Goal: Contribute content: Add original content to the website for others to see

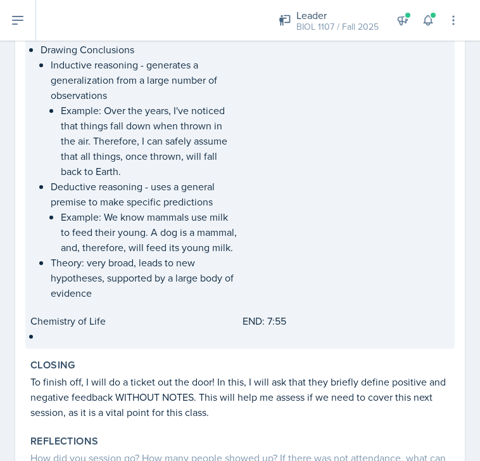
scroll to position [1647, 0]
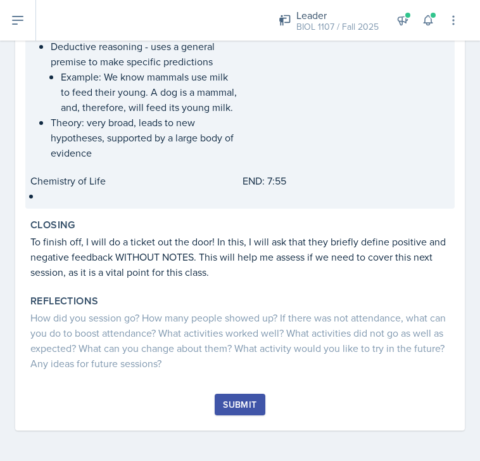
click at [151, 201] on p at bounding box center [139, 194] width 197 height 13
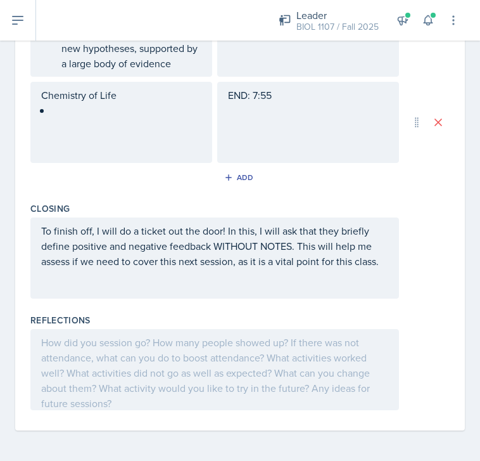
click at [65, 119] on div "Chemistry of Life" at bounding box center [121, 122] width 182 height 81
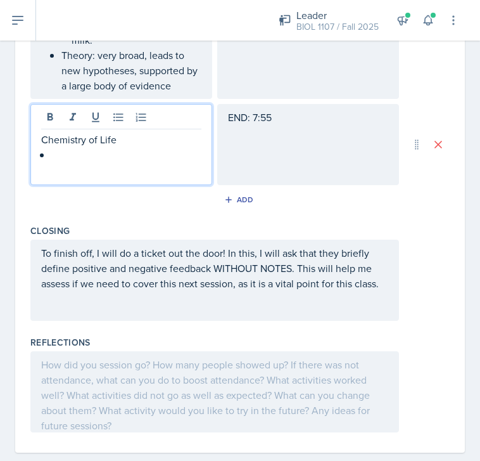
scroll to position [2115, 0]
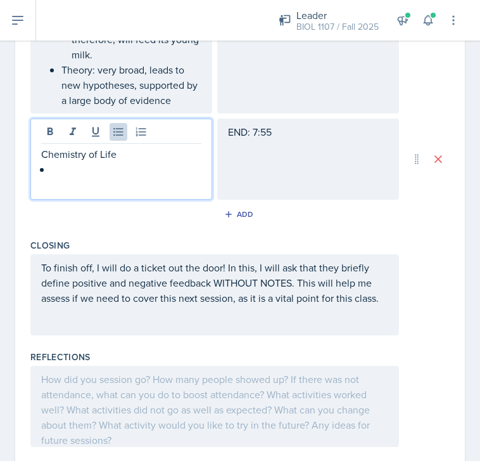
click at [80, 177] on p at bounding box center [126, 169] width 150 height 15
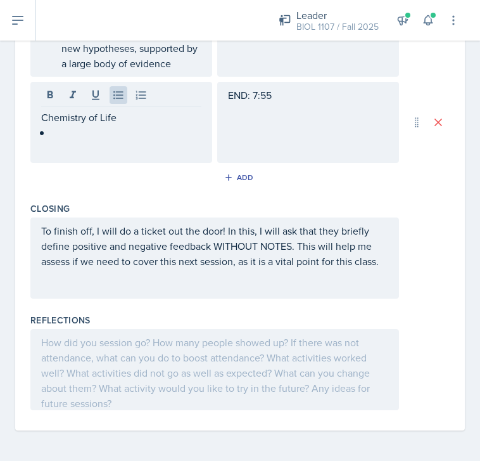
scroll to position [2167, 0]
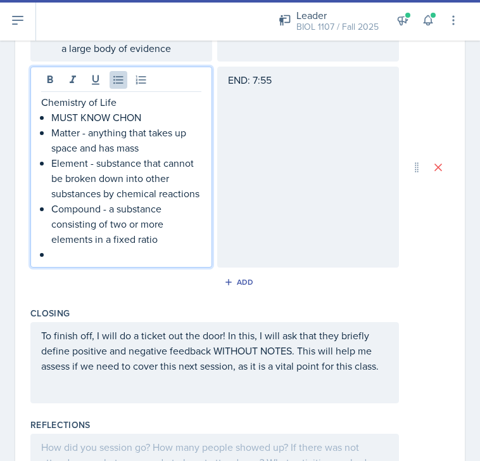
click at [156, 125] on p "MUST KNOW CHON" at bounding box center [126, 117] width 150 height 15
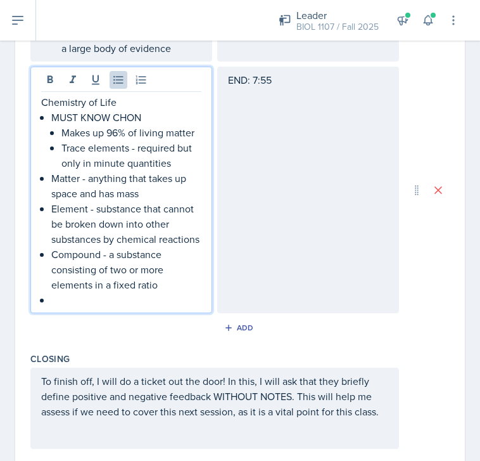
click at [138, 307] on p at bounding box center [126, 299] width 150 height 15
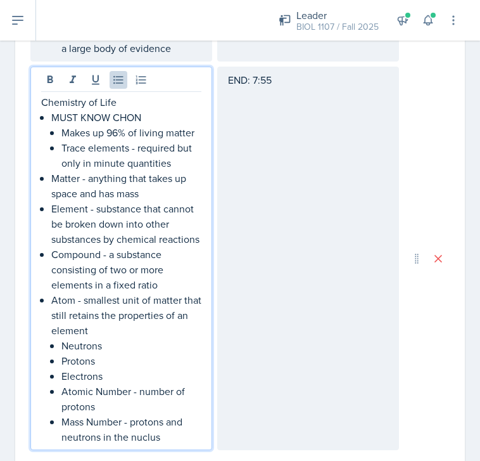
scroll to position [2183, 0]
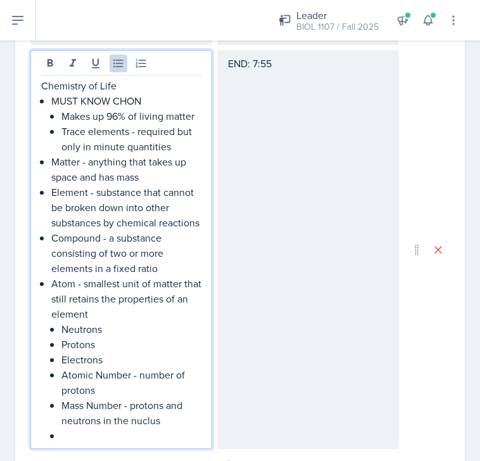
click at [145, 428] on p "Mass Number - protons and neutrons in the nuclus" at bounding box center [131, 412] width 140 height 30
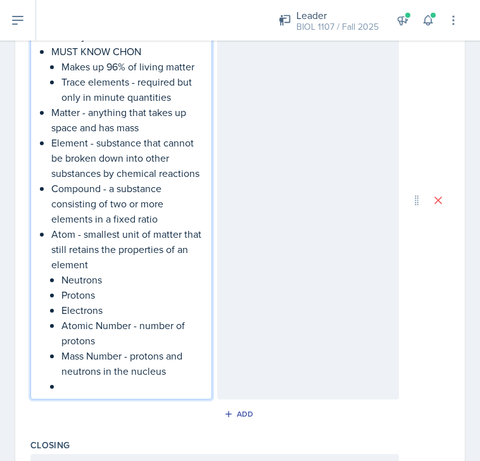
click at [88, 394] on p at bounding box center [131, 385] width 140 height 15
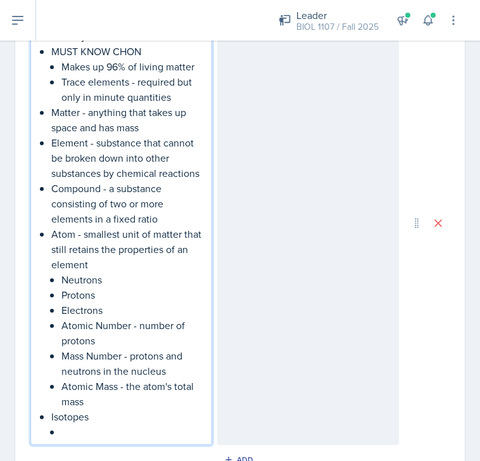
click at [132, 424] on p "Isotopes" at bounding box center [126, 416] width 150 height 15
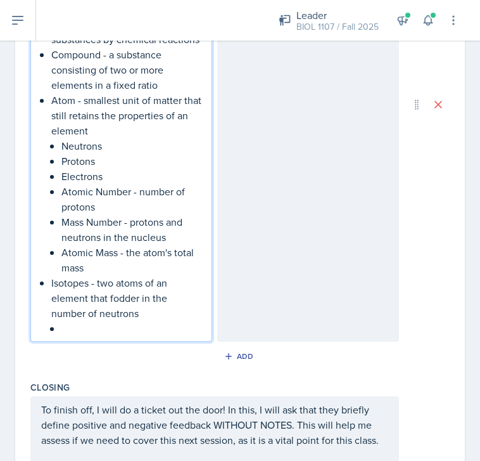
scroll to position [2370, 0]
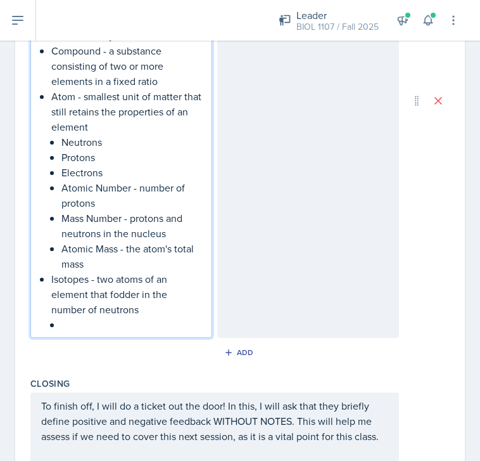
click at [98, 332] on p at bounding box center [131, 324] width 140 height 15
click at [95, 332] on p at bounding box center [131, 324] width 140 height 15
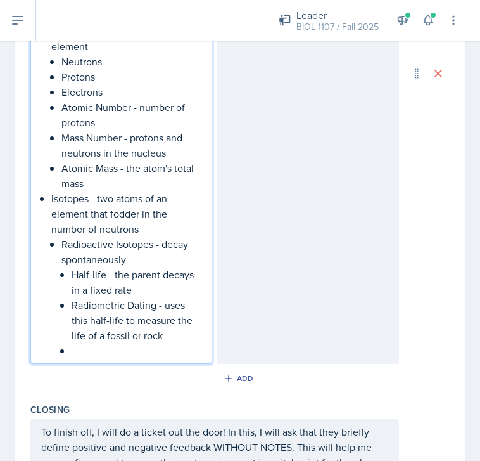
scroll to position [2456, 0]
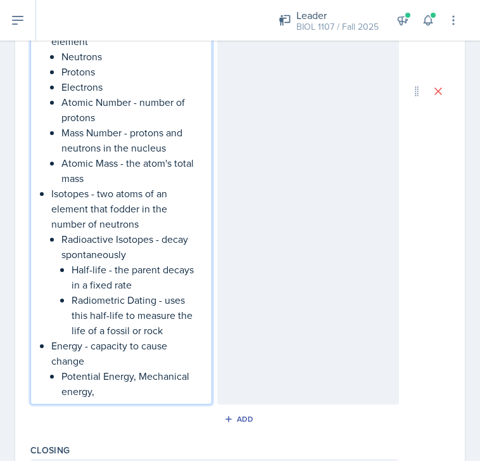
click at [65, 399] on p "Potential Energy, Mechanical energy," at bounding box center [131, 383] width 140 height 30
click at [111, 399] on p "Potential Energy, Mechanical Energy," at bounding box center [131, 383] width 140 height 30
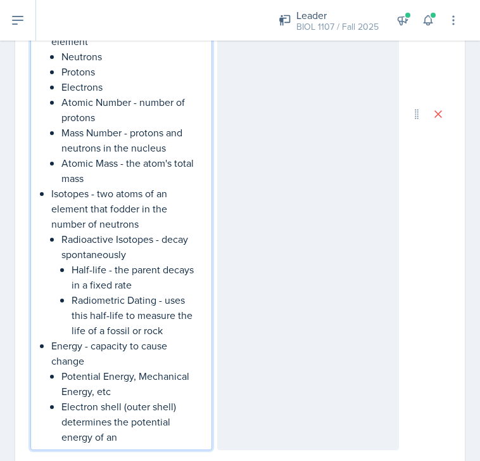
scroll to position [2496, 0]
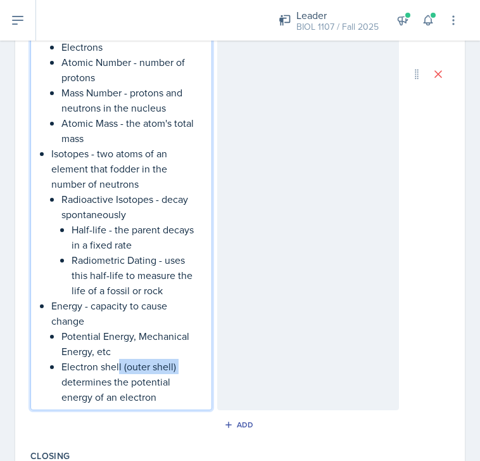
drag, startPoint x: 181, startPoint y: 383, endPoint x: 119, endPoint y: 385, distance: 61.5
click at [119, 385] on p "Electron shell (outer shell) determines the potential energy of an electron" at bounding box center [131, 382] width 140 height 46
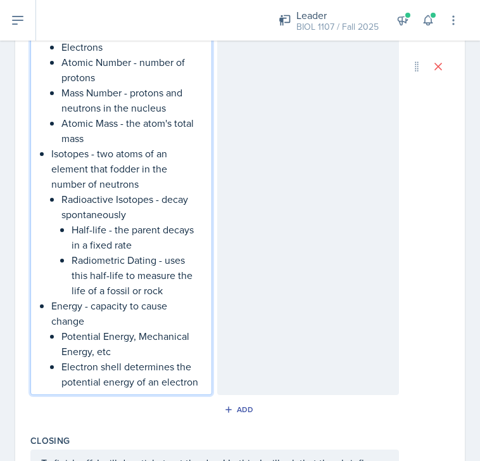
click at [207, 395] on div "Chemistry of Life MUST KNOW CHON Makes up 96% of living matter Trace elements -…" at bounding box center [121, 66] width 182 height 657
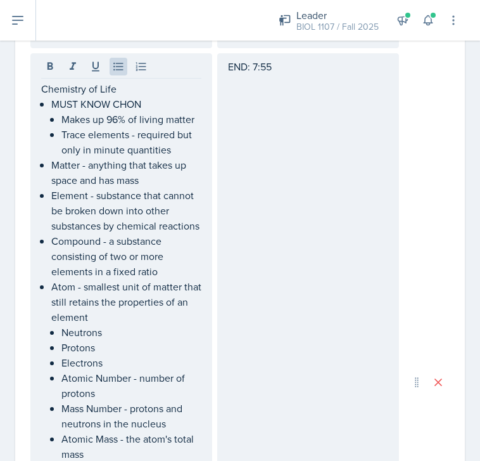
scroll to position [2179, 0]
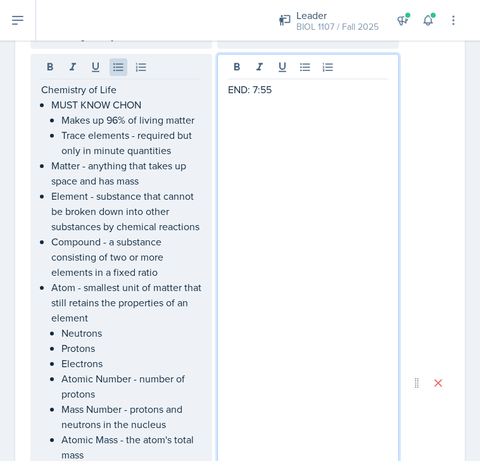
click at [231, 81] on div "END: 7:55" at bounding box center [308, 382] width 182 height 657
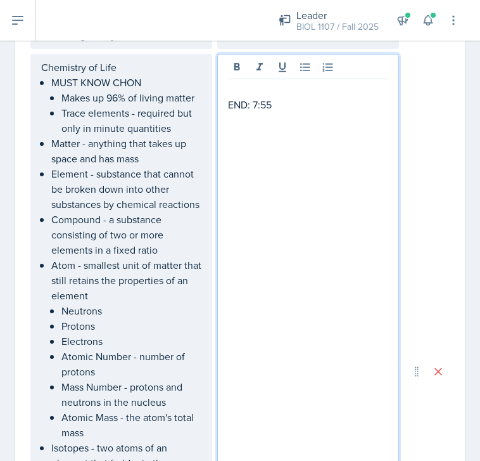
click at [230, 97] on p at bounding box center [308, 89] width 160 height 15
click at [236, 97] on p at bounding box center [308, 89] width 160 height 15
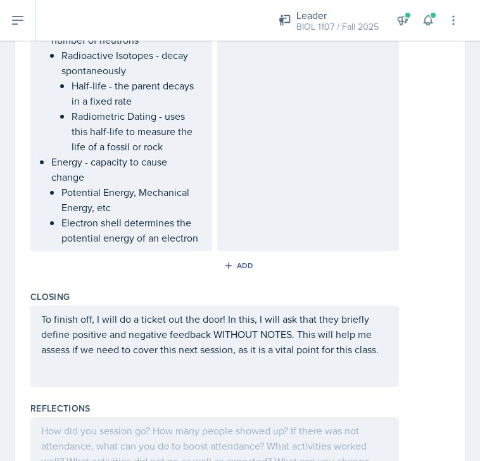
scroll to position [2631, 0]
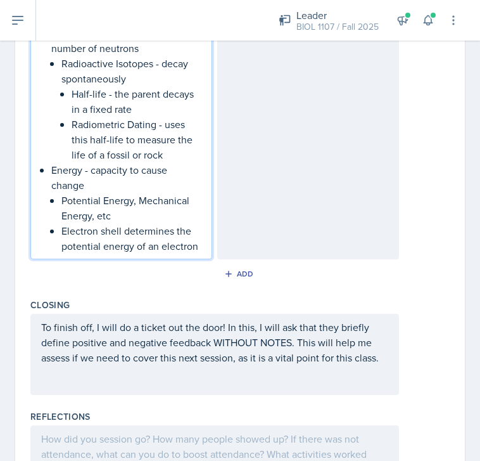
click at [197, 236] on ul "Potential Energy, Mechanical Energy, etc Electron shell determines the potentia…" at bounding box center [131, 223] width 140 height 61
click at [200, 254] on p "Electron shell determines the potential energy of an electron" at bounding box center [131, 238] width 140 height 30
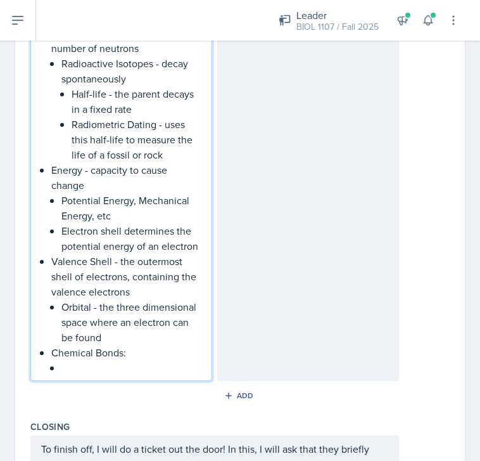
click at [144, 360] on p "Chemical Bonds:" at bounding box center [126, 352] width 150 height 15
click at [77, 375] on p at bounding box center [131, 367] width 140 height 15
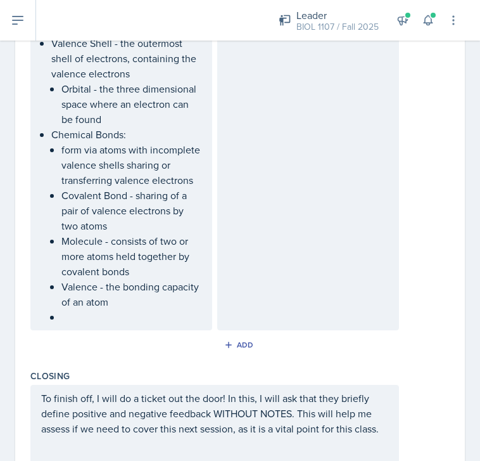
scroll to position [2852, 0]
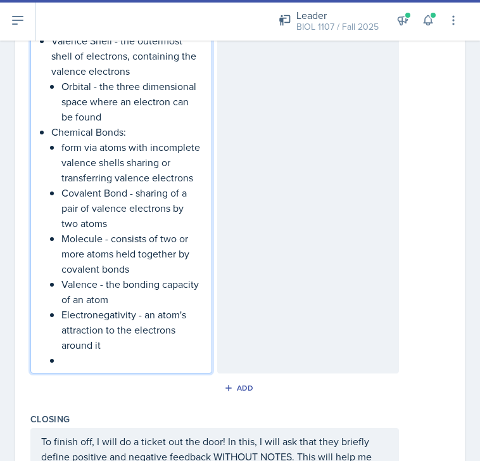
click at [112, 231] on p "Covalent Bond - sharing of a pair of valence electrons by two atoms" at bounding box center [131, 208] width 140 height 46
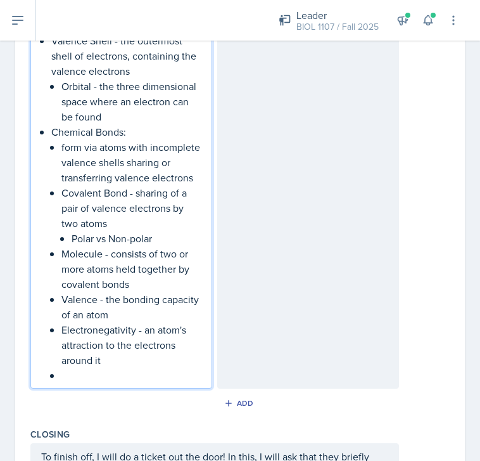
click at [93, 368] on p "Electronegativity - an atom's attraction to the electrons around it" at bounding box center [131, 345] width 140 height 46
click at [93, 383] on p at bounding box center [131, 375] width 140 height 15
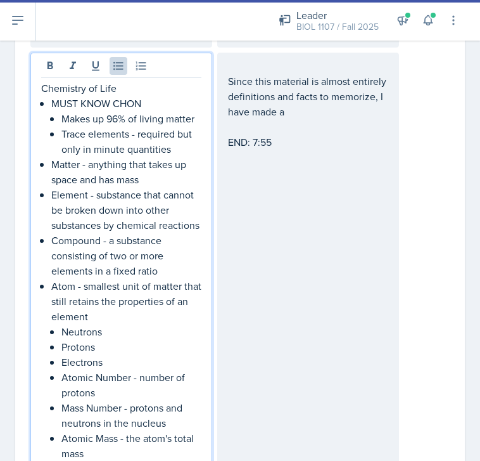
scroll to position [2175, 0]
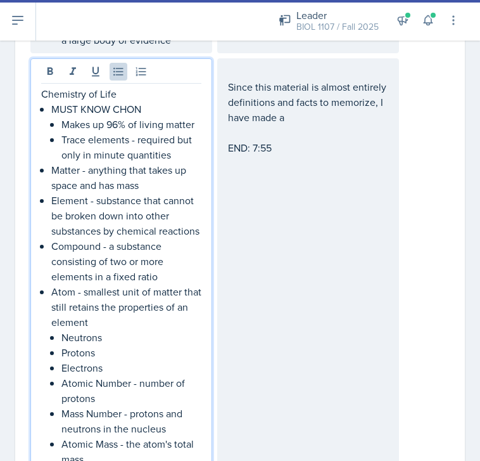
click at [319, 125] on p "Since this material is almost entirely definitions and facts to memorize, I hav…" at bounding box center [308, 102] width 160 height 46
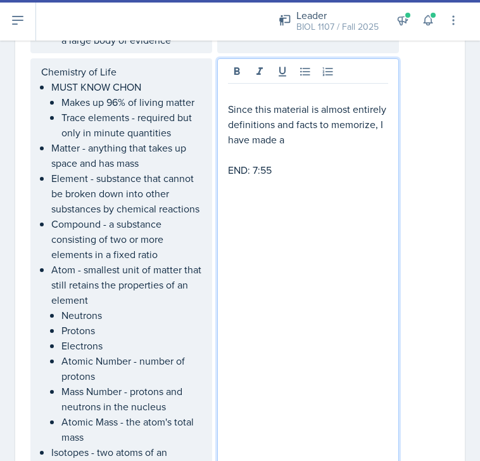
click at [314, 147] on p "Since this material is almost entirely definitions and facts to memorize, I hav…" at bounding box center [308, 124] width 160 height 46
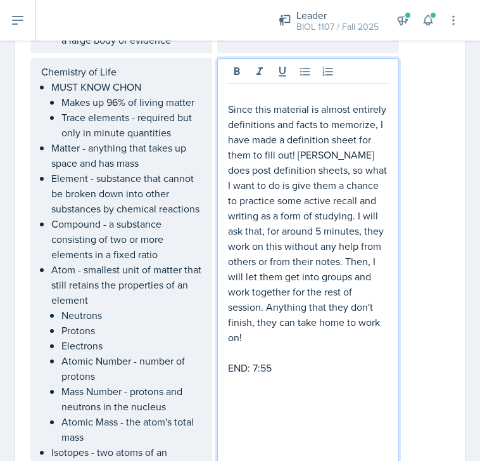
click at [292, 101] on p at bounding box center [308, 93] width 160 height 15
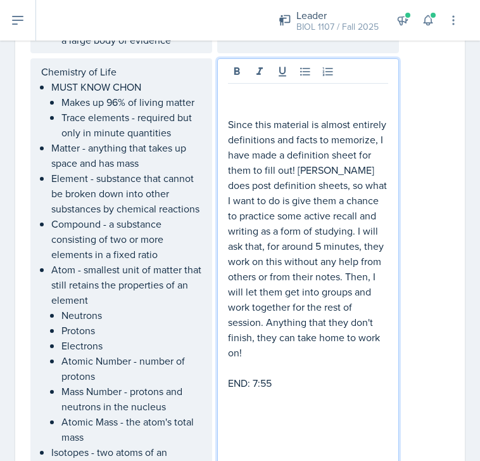
click at [251, 101] on p at bounding box center [308, 93] width 160 height 15
drag, startPoint x: 251, startPoint y: 108, endPoint x: 278, endPoint y: 176, distance: 72.3
click at [278, 176] on p "Since this material is almost entirely definitions and facts to memorize, I hav…" at bounding box center [308, 238] width 160 height 243
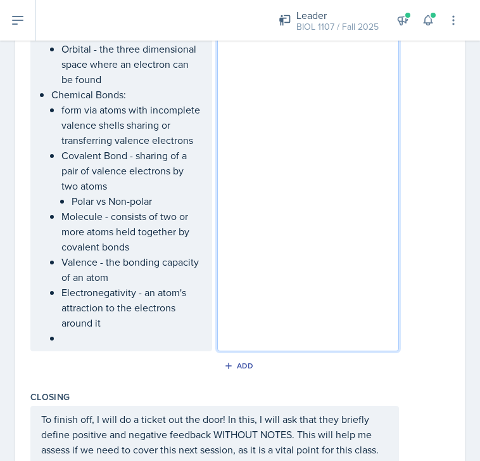
scroll to position [2868, 0]
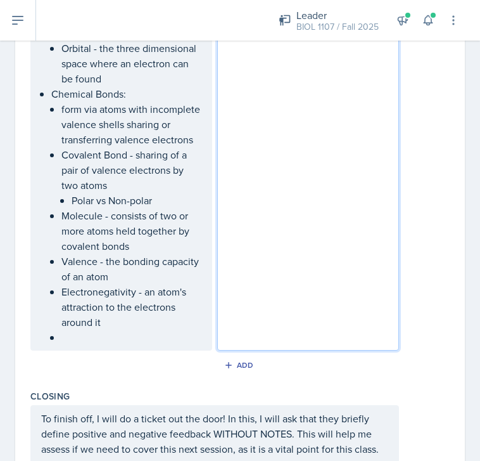
click at [93, 345] on ul "form via atoms with incomplete valence shells sharing or transferring valence e…" at bounding box center [131, 222] width 140 height 243
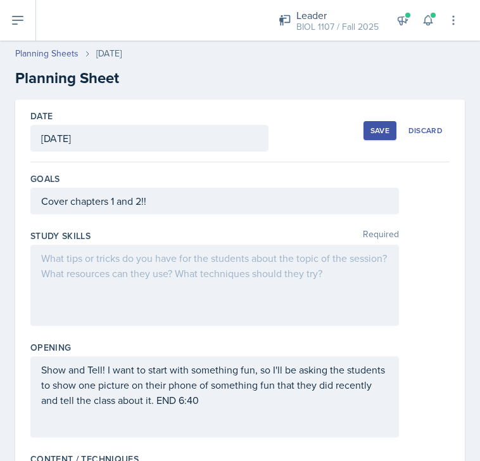
scroll to position [0, 0]
click at [373, 124] on button "Save" at bounding box center [380, 130] width 33 height 19
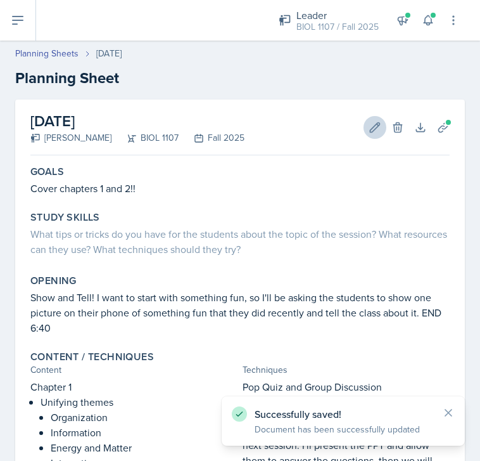
click at [370, 132] on icon at bounding box center [375, 127] width 13 height 13
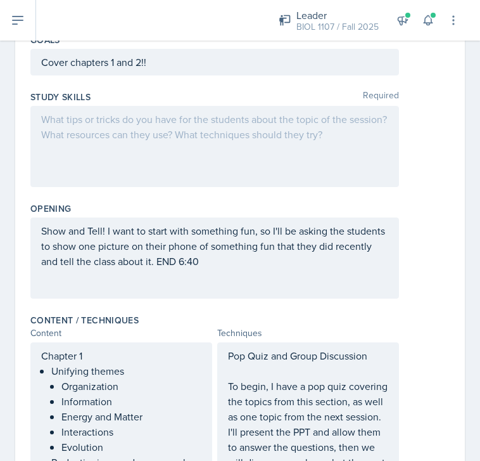
scroll to position [43, 0]
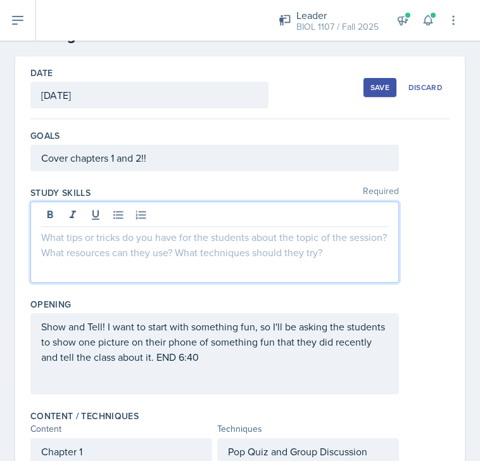
click at [138, 222] on div at bounding box center [214, 242] width 369 height 81
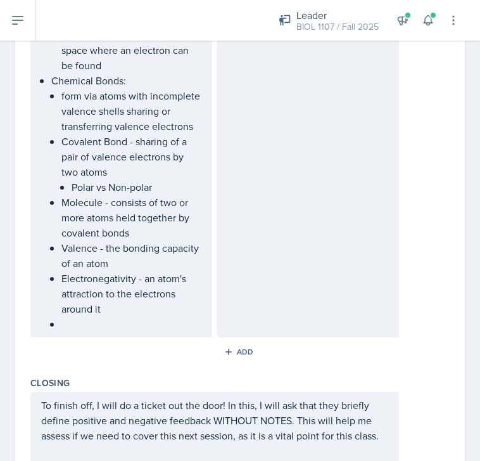
scroll to position [2942, 0]
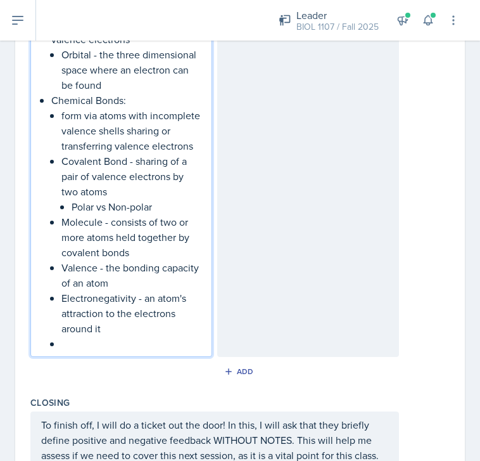
click at [92, 342] on ul "form via atoms with incomplete valence shells sharing or transferring valence e…" at bounding box center [131, 229] width 140 height 243
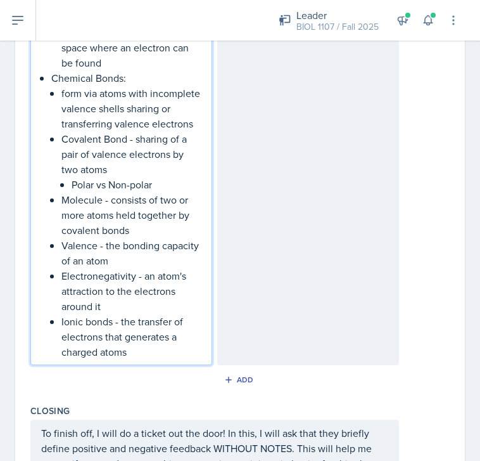
click at [181, 349] on p "Ionic bonds - the transfer of electrons that generates a charged atoms" at bounding box center [131, 337] width 140 height 46
click at [171, 359] on p "Ionic bonds - the transfer of electrons that generates charged atoms" at bounding box center [131, 337] width 140 height 46
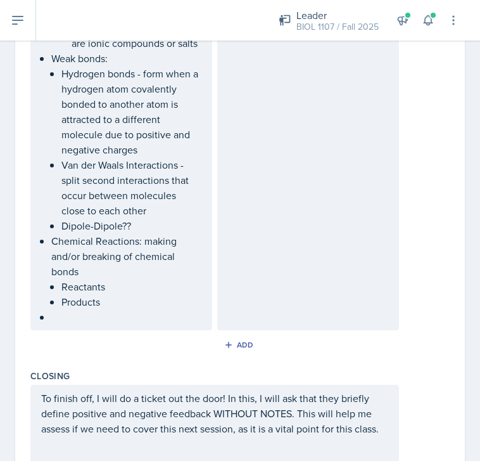
scroll to position [3391, 0]
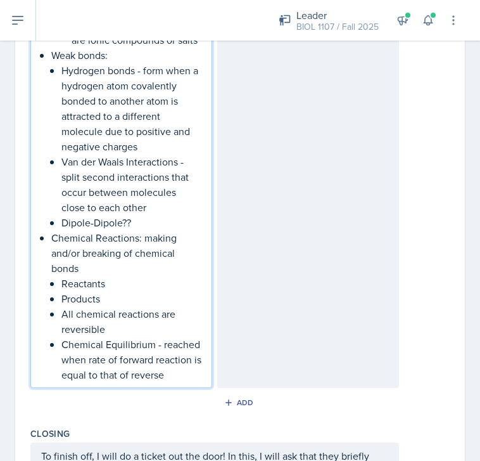
click at [182, 382] on p "Chemical Equilibrium - reached when rate of forward reaction is equal to that o…" at bounding box center [131, 360] width 140 height 46
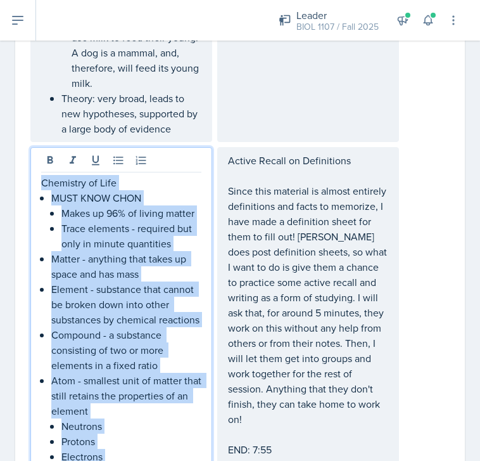
scroll to position [2079, 0]
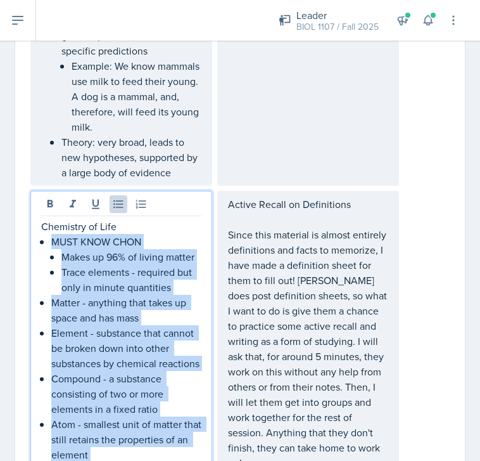
drag, startPoint x: 177, startPoint y: 392, endPoint x: 18, endPoint y: 255, distance: 209.9
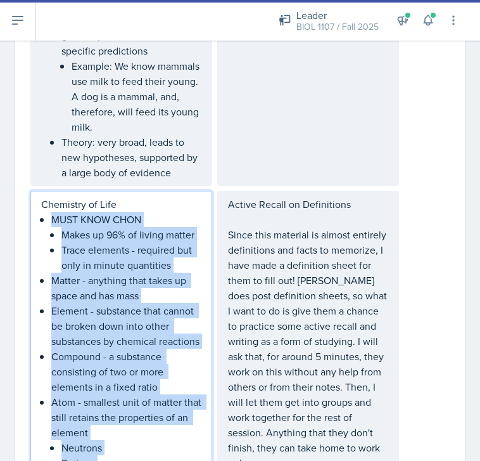
copy ul "MUST KNOW CHON Makes up 96% of living matter Trace elements - required but only…"
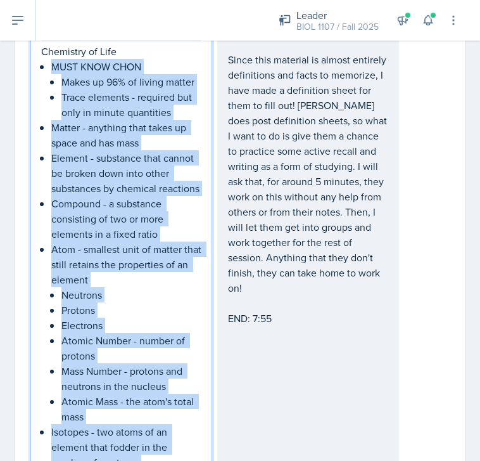
click at [172, 266] on p "Atom - smallest unit of matter that still retains the properties of an element" at bounding box center [126, 265] width 150 height 46
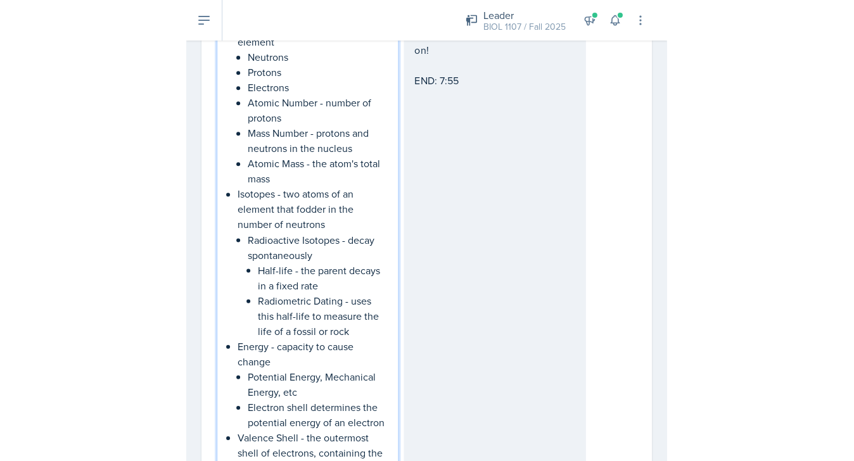
scroll to position [2502, 0]
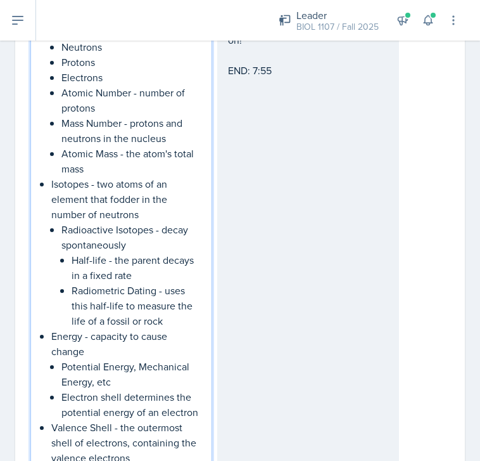
click at [120, 214] on p "Isotopes - two atoms of an element that fodder in the number of neutrons" at bounding box center [126, 199] width 150 height 46
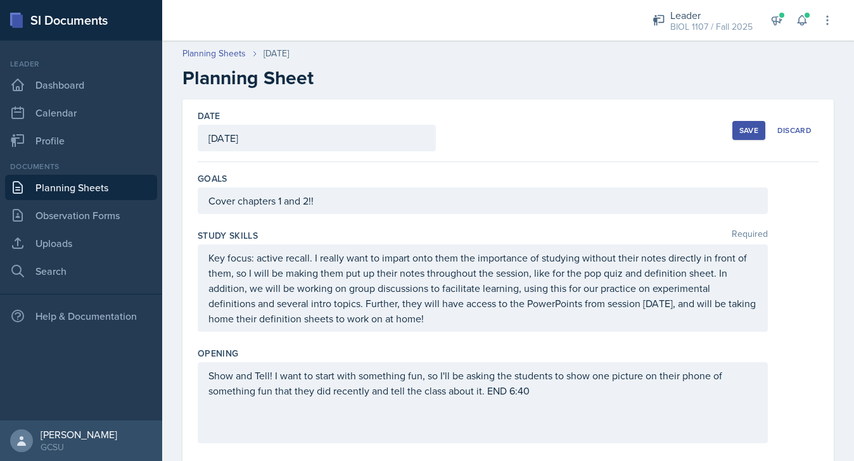
scroll to position [0, 0]
click at [480, 132] on div "Save" at bounding box center [749, 131] width 19 height 10
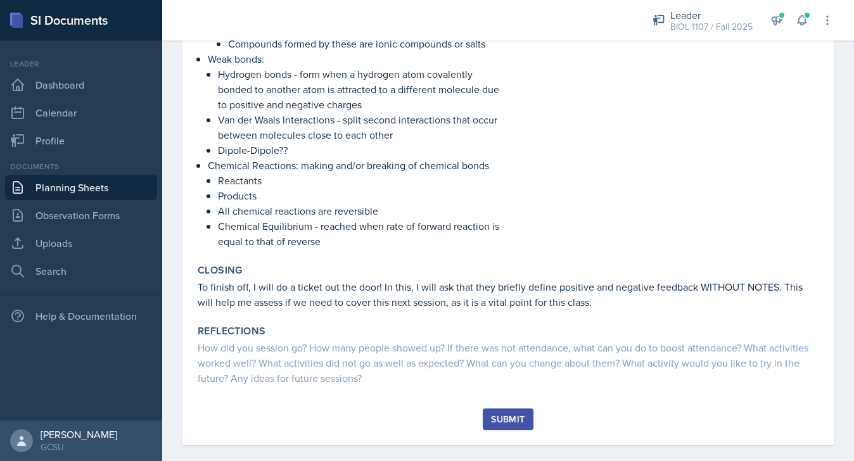
scroll to position [2252, 0]
click at [480, 413] on button "Submit" at bounding box center [508, 420] width 50 height 22
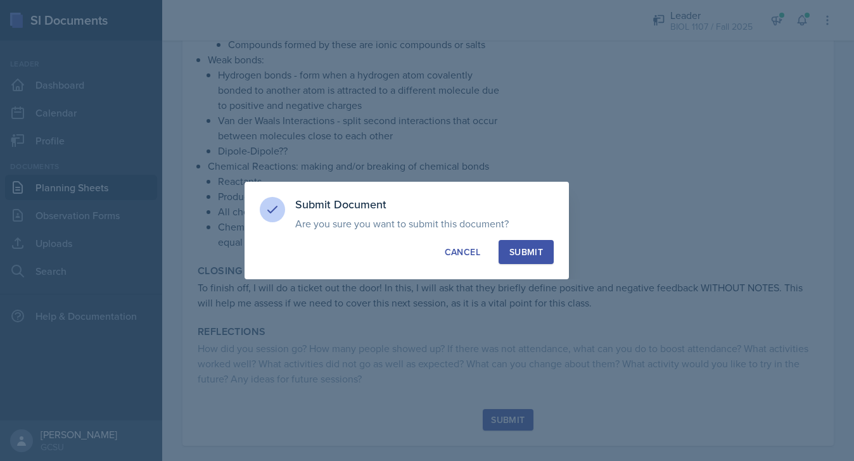
click at [480, 251] on div "Submit" at bounding box center [527, 252] width 34 height 13
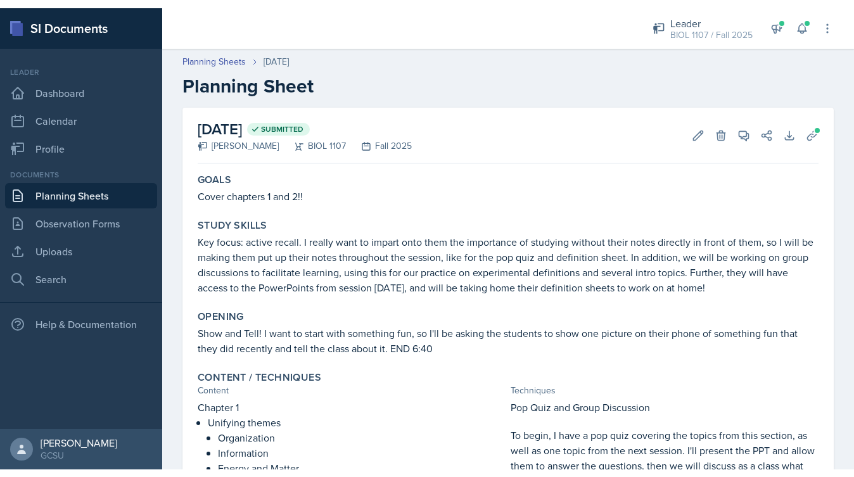
scroll to position [0, 0]
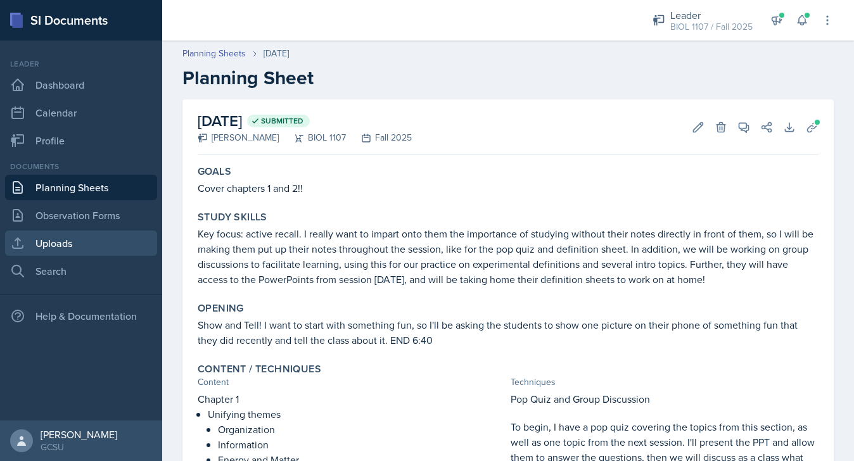
click at [63, 249] on link "Uploads" at bounding box center [81, 243] width 152 height 25
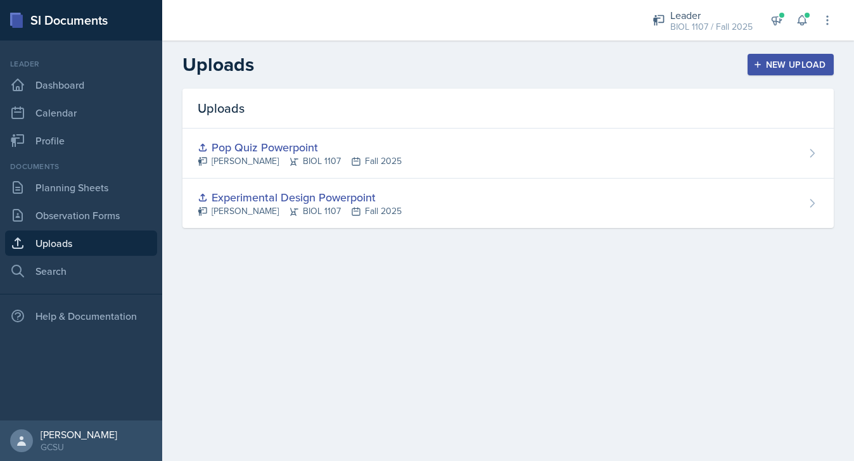
click at [480, 67] on div "New Upload" at bounding box center [791, 65] width 70 height 10
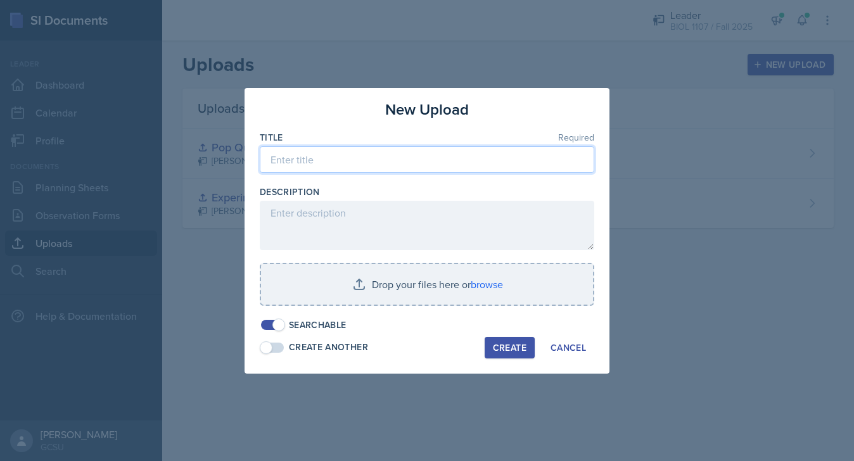
click at [341, 164] on input at bounding box center [427, 159] width 335 height 27
click at [286, 161] on input "Defintion Practice on Chem Bio" at bounding box center [427, 159] width 335 height 27
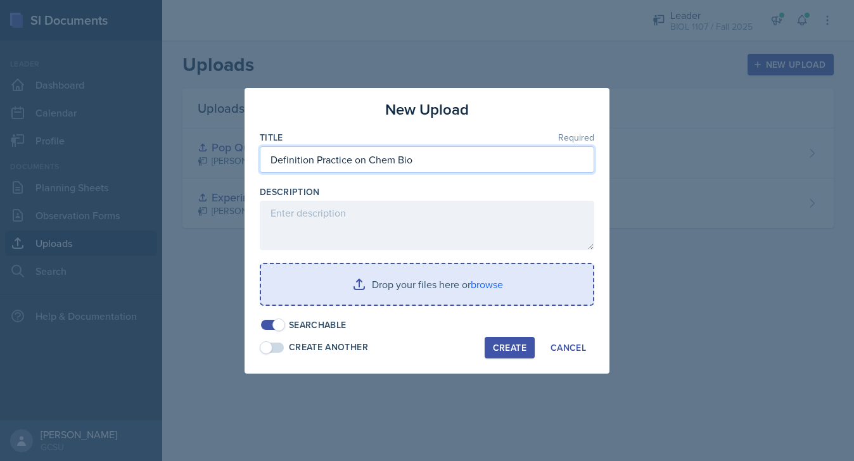
type input "Definition Practice on Chem Bio"
click at [408, 282] on input "file" at bounding box center [427, 284] width 332 height 41
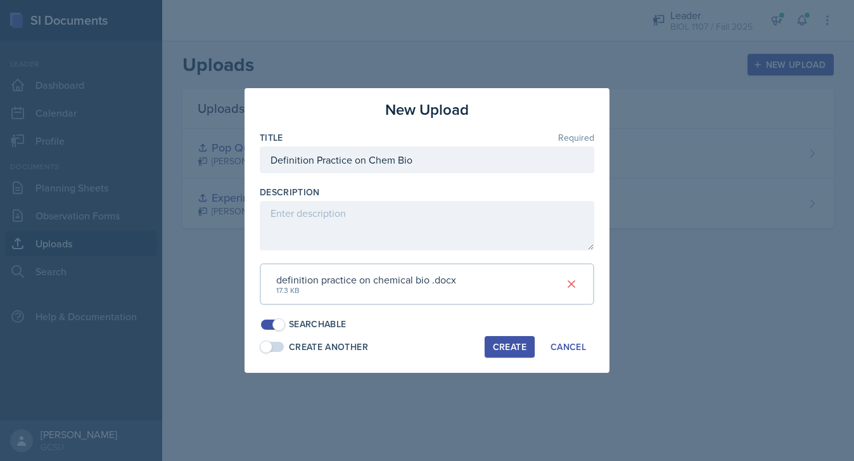
click at [480, 336] on button "Create" at bounding box center [510, 347] width 50 height 22
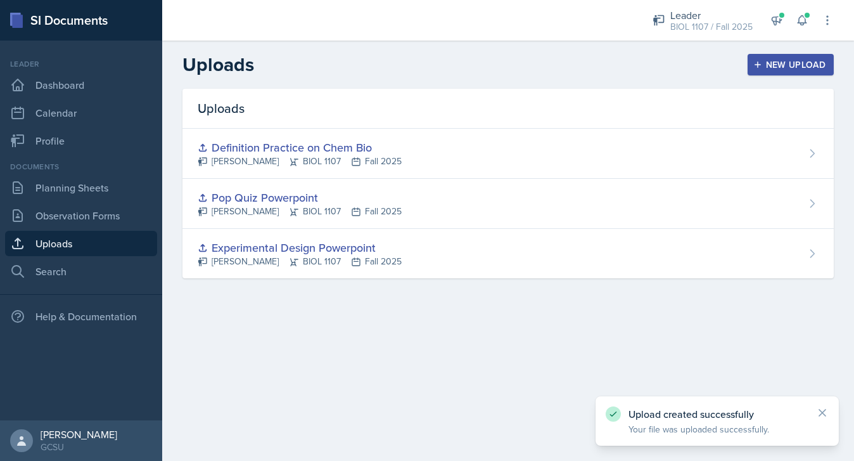
click at [480, 60] on div "New Upload" at bounding box center [791, 65] width 70 height 10
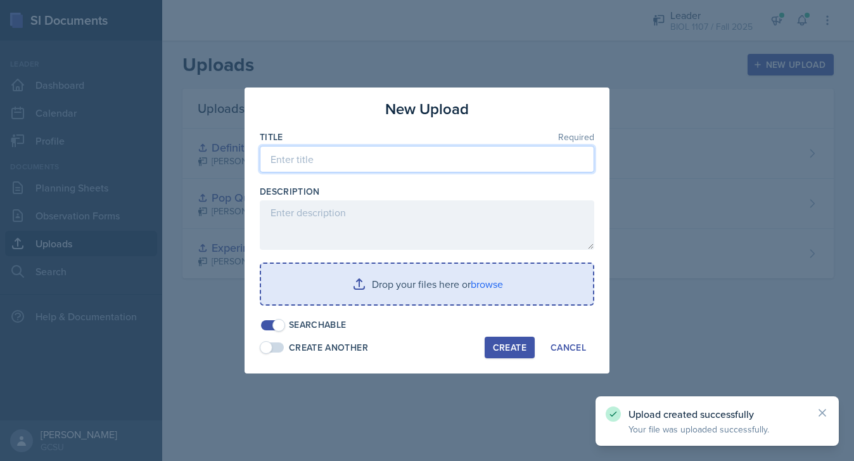
click at [368, 160] on input at bounding box center [427, 159] width 335 height 27
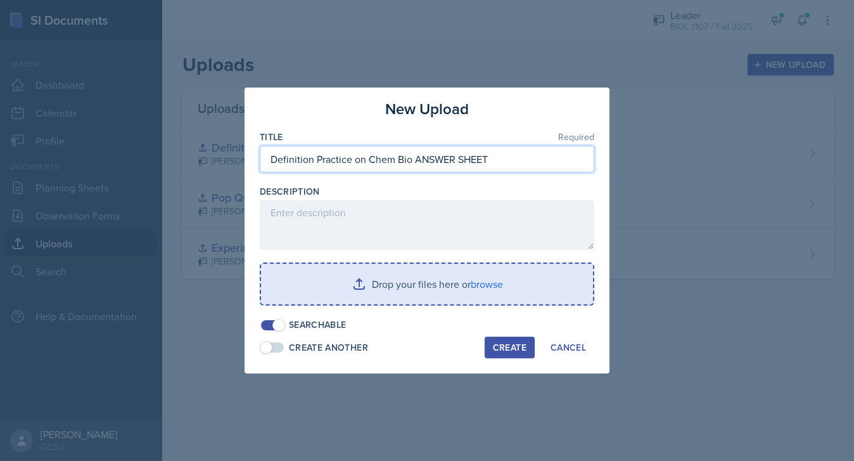
type input "Definition Practice on Chem Bio ANSWER SHEET"
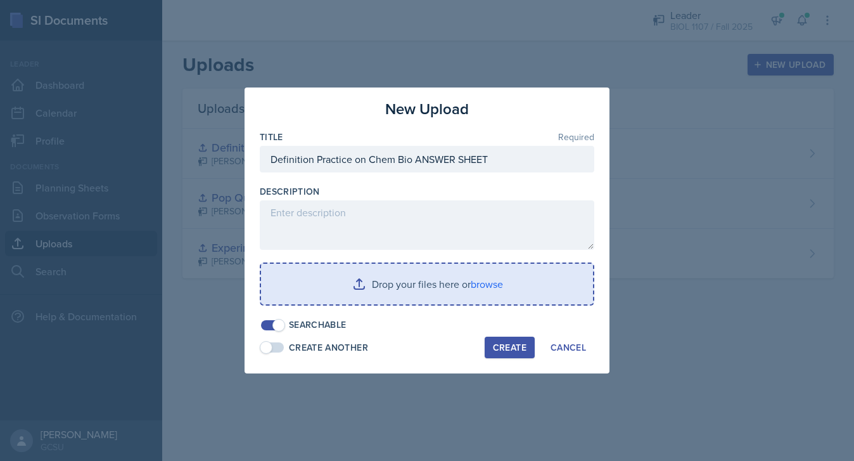
click at [359, 299] on input "file" at bounding box center [427, 284] width 332 height 41
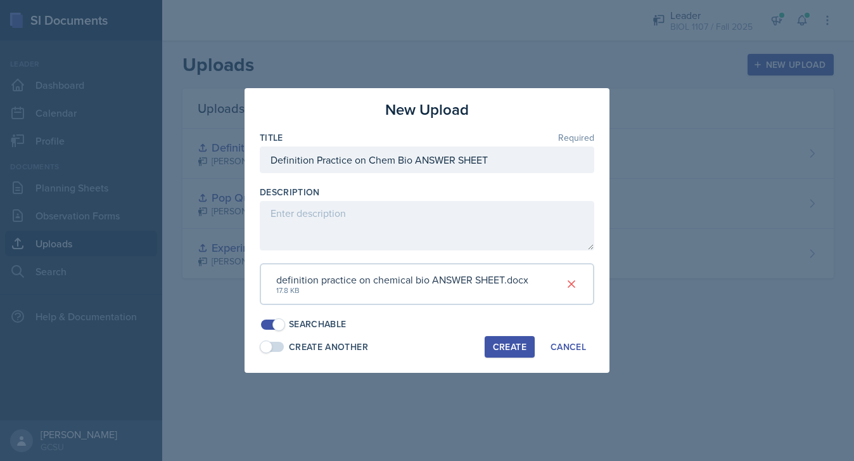
click at [480, 345] on div "Create" at bounding box center [510, 347] width 34 height 10
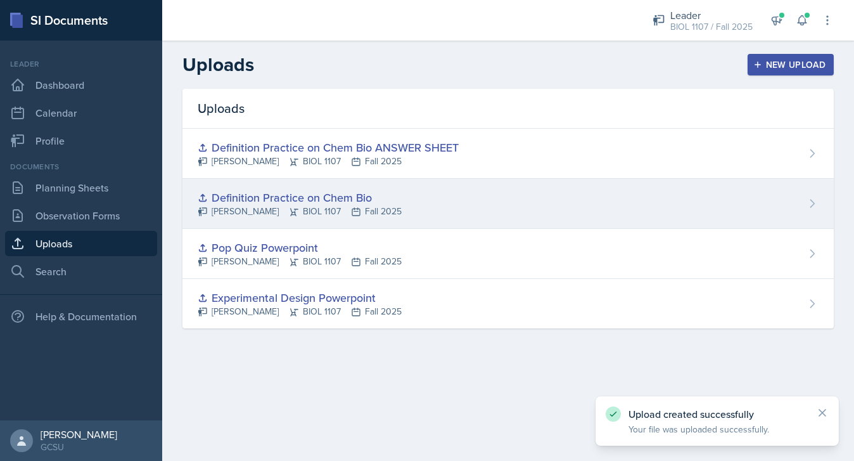
click at [480, 200] on div "Definition Practice on Chem Bio [PERSON_NAME] BIOL 1107 Fall 2025" at bounding box center [509, 204] width 652 height 50
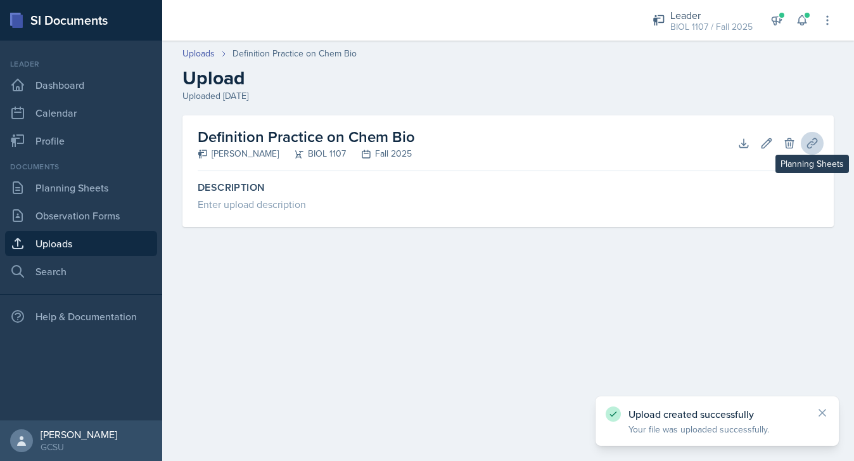
click at [480, 141] on button "Planning Sheets" at bounding box center [812, 143] width 23 height 23
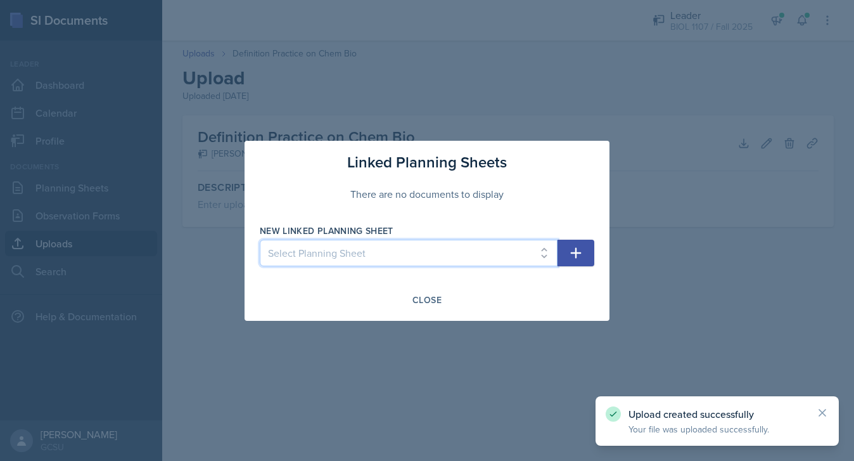
select select "23361d28-342e-4e94-8d8a-2a3d3dd39cb9"
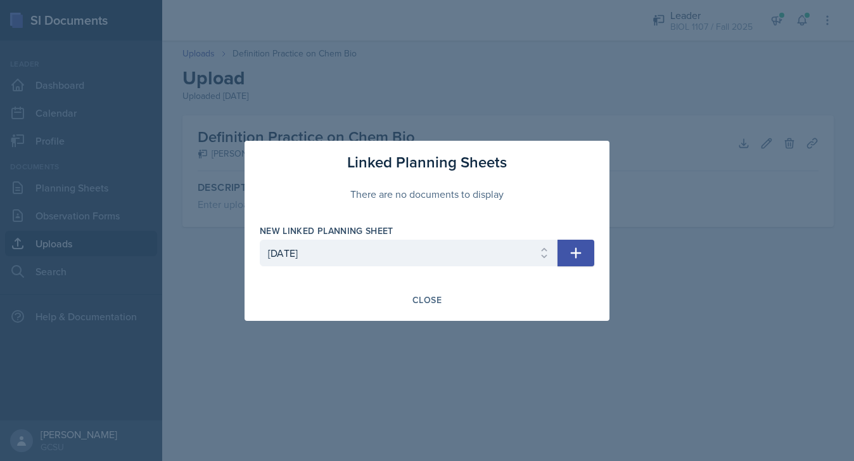
click at [480, 247] on icon "button" at bounding box center [576, 252] width 15 height 15
select select
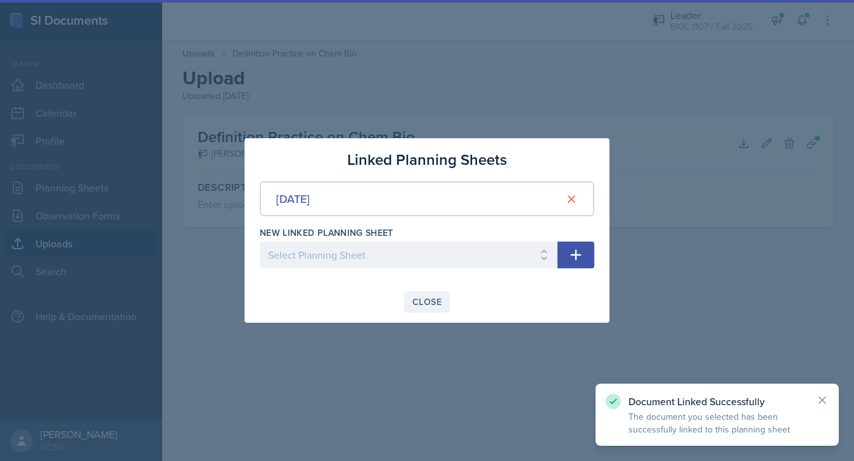
click at [424, 297] on div "Close" at bounding box center [427, 302] width 29 height 10
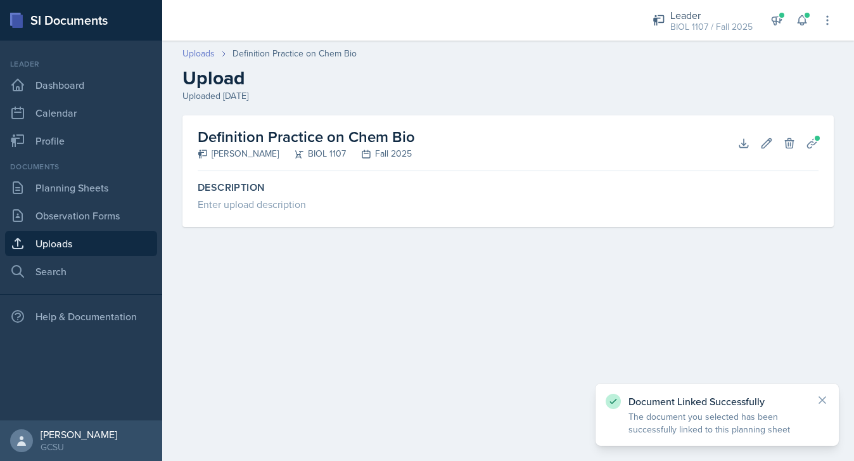
click at [203, 52] on link "Uploads" at bounding box center [199, 53] width 32 height 13
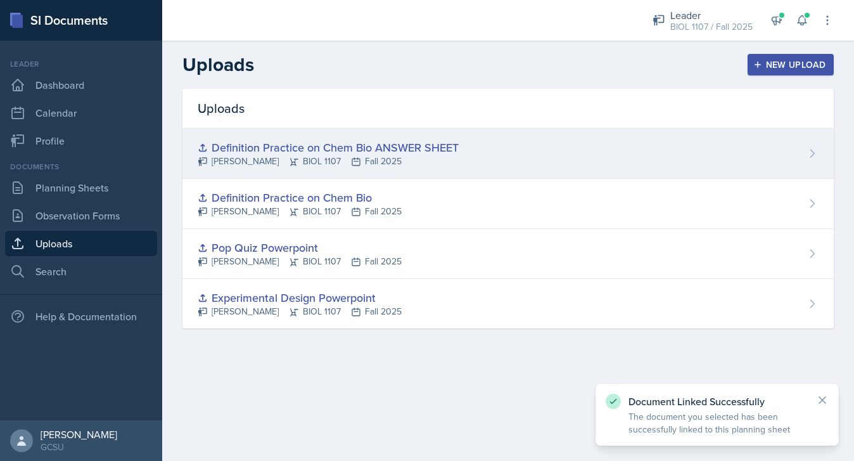
click at [480, 153] on div "Definition Practice on Chem Bio ANSWER SHEET [PERSON_NAME] BIOL 1107 Fall 2025" at bounding box center [509, 154] width 652 height 50
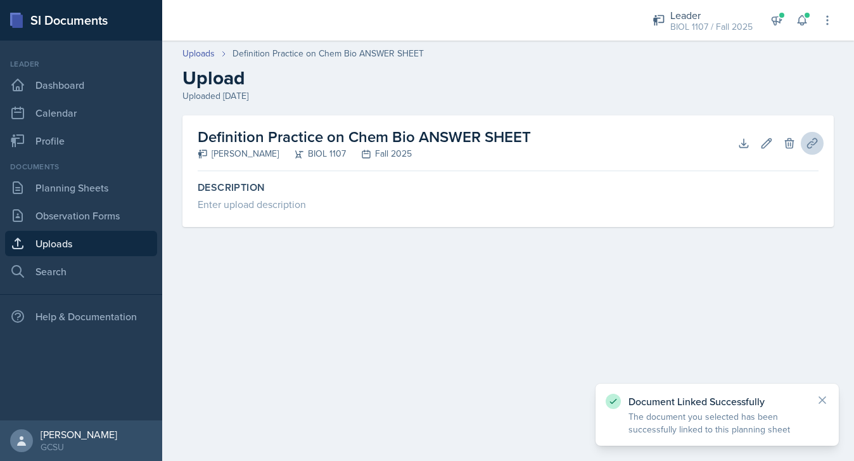
click at [480, 143] on button "Planning Sheets" at bounding box center [812, 143] width 23 height 23
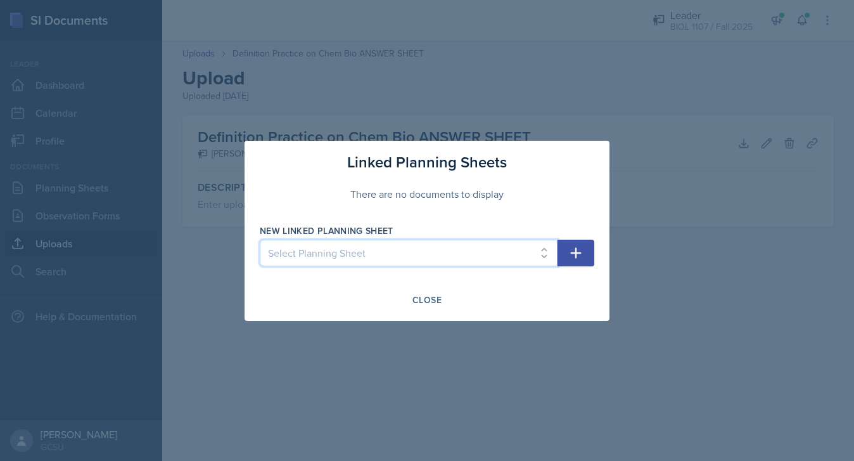
select select "23361d28-342e-4e94-8d8a-2a3d3dd39cb9"
click at [480, 250] on icon "button" at bounding box center [576, 252] width 11 height 11
select select
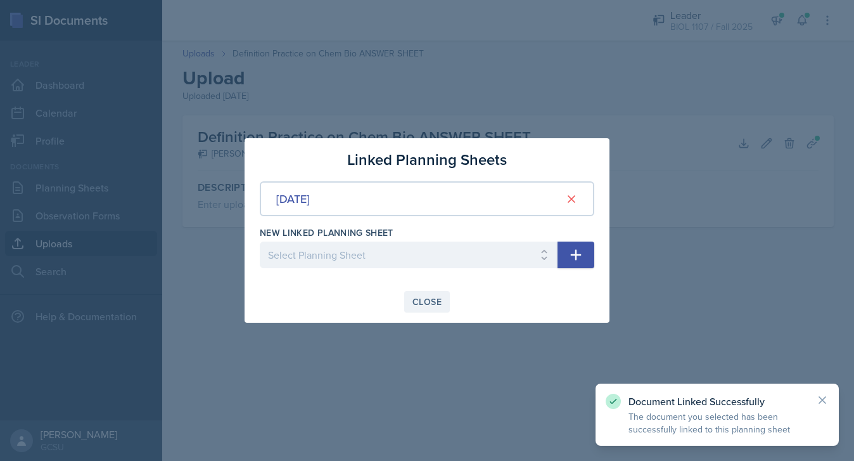
click at [420, 298] on div "Close" at bounding box center [427, 302] width 29 height 10
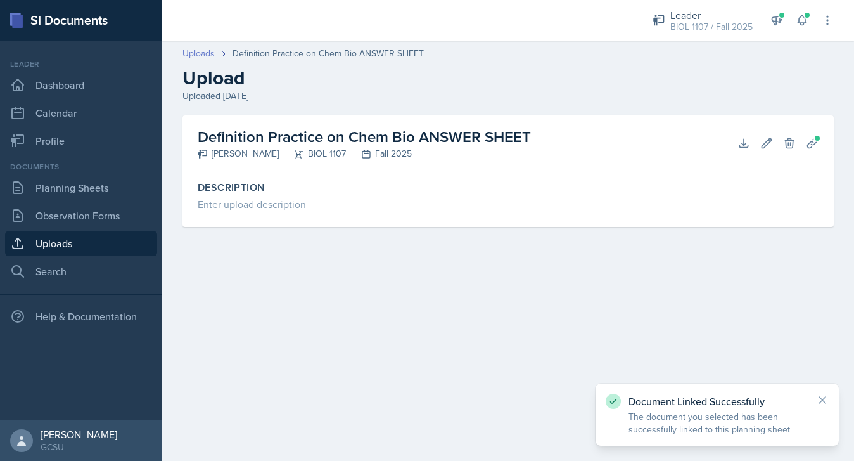
click at [196, 56] on link "Uploads" at bounding box center [199, 53] width 32 height 13
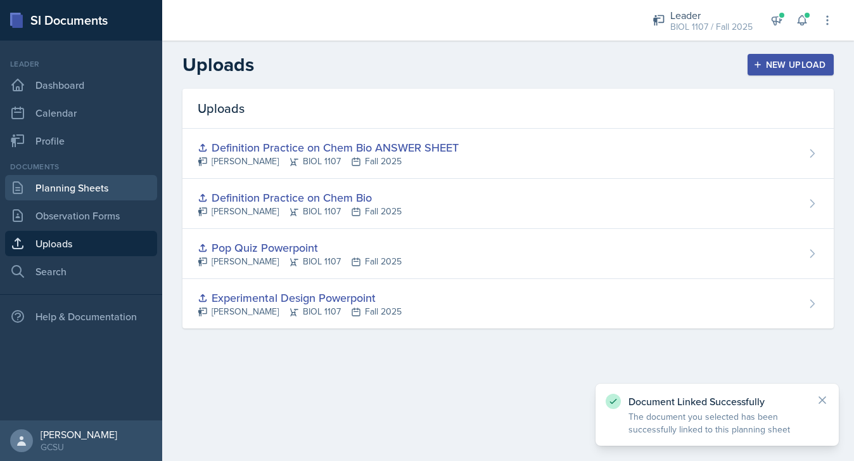
click at [63, 183] on link "Planning Sheets" at bounding box center [81, 187] width 152 height 25
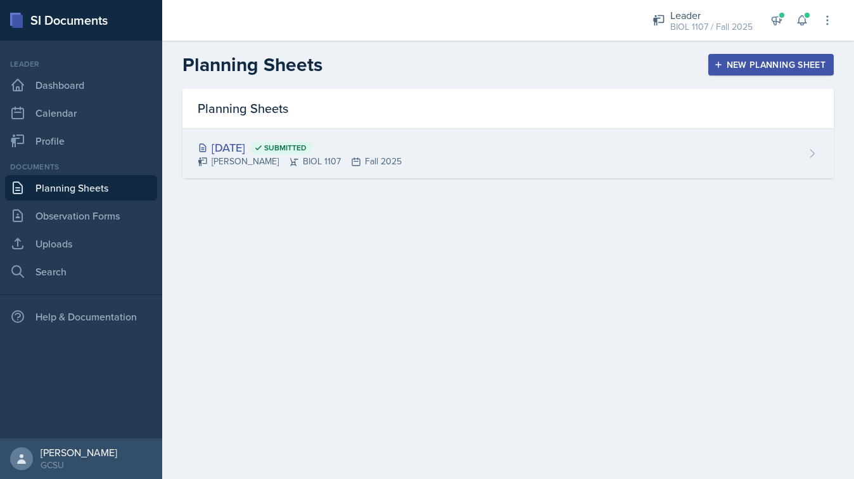
click at [271, 145] on div "[DATE] Submitted" at bounding box center [300, 147] width 204 height 17
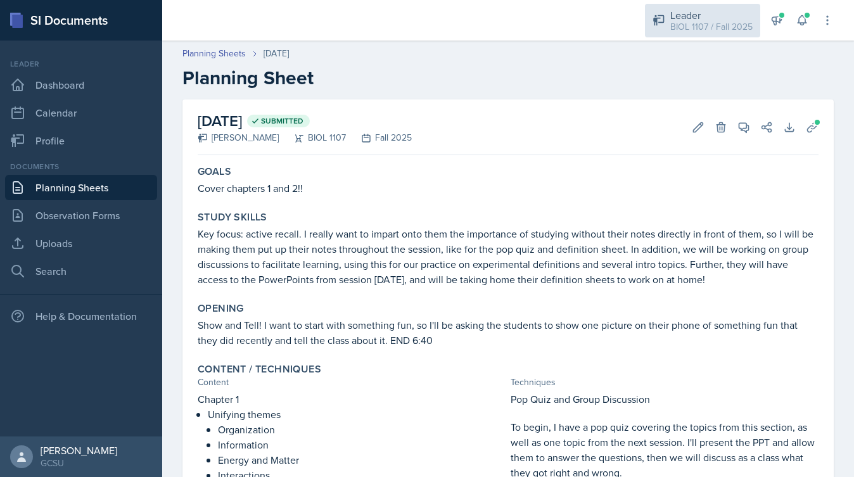
click at [480, 25] on div "BIOL 1107 / Fall 2025" at bounding box center [712, 26] width 82 height 13
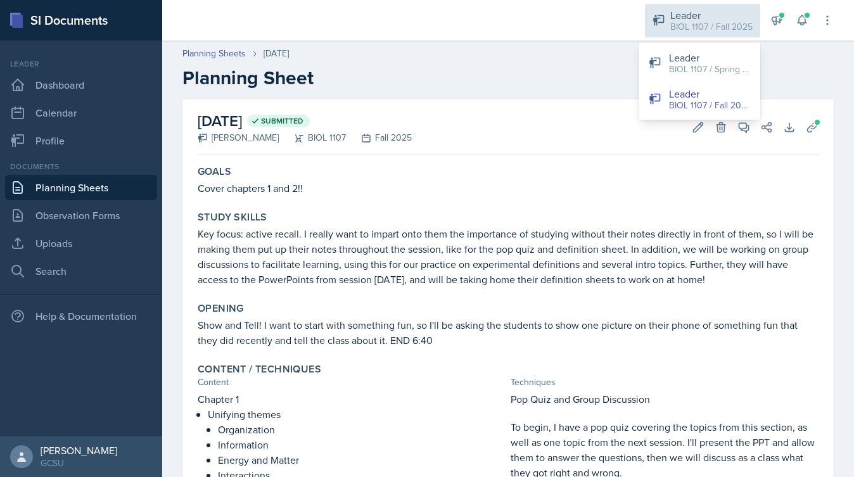
click at [480, 25] on div "BIOL 1107 / Fall 2025" at bounding box center [712, 26] width 82 height 13
